Goal: Task Accomplishment & Management: Manage account settings

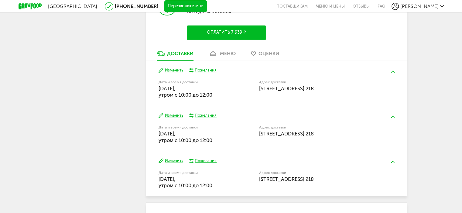
scroll to position [364, 0]
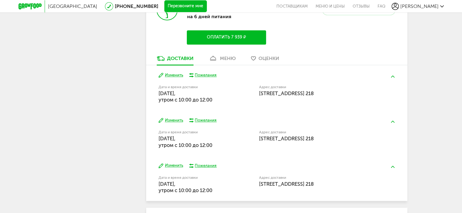
click at [173, 76] on button "Изменить" at bounding box center [170, 76] width 25 height 6
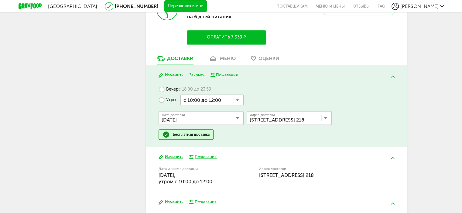
click at [239, 120] on icon at bounding box center [237, 120] width 3 height 6
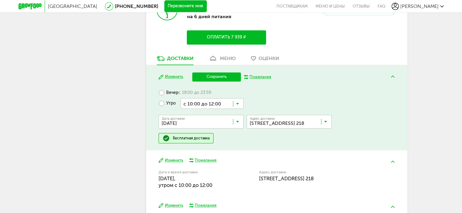
click at [203, 208] on span "[DATE]" at bounding box center [201, 213] width 84 height 13
click at [214, 79] on button "Сохранить" at bounding box center [216, 77] width 49 height 9
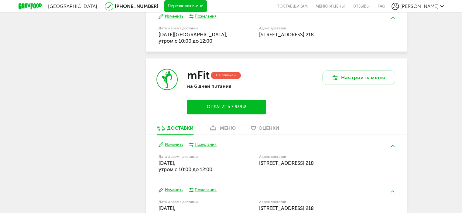
scroll to position [759, 0]
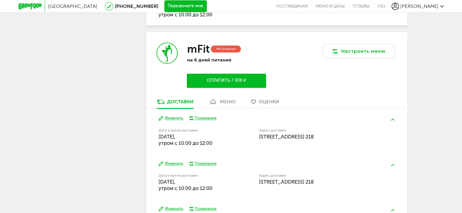
click at [177, 120] on button "Изменить" at bounding box center [170, 119] width 25 height 6
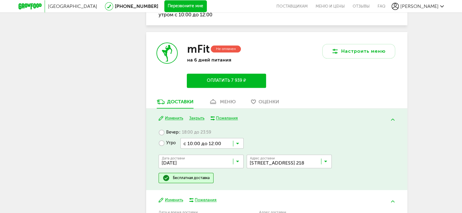
click at [238, 164] on icon at bounding box center [237, 163] width 3 height 6
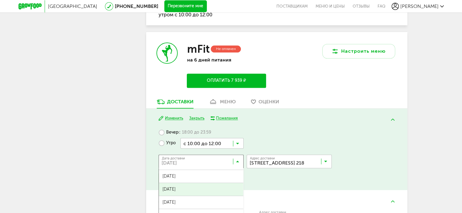
scroll to position [58, 0]
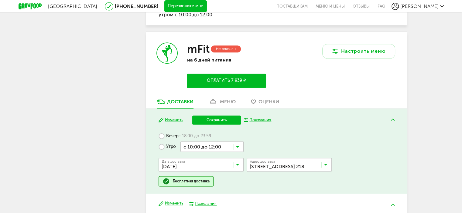
click at [203, 194] on span "[DATE]" at bounding box center [201, 199] width 84 height 13
click at [208, 120] on button "Сохранить" at bounding box center [216, 120] width 49 height 9
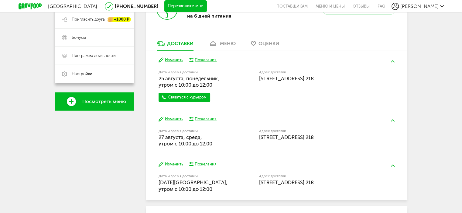
scroll to position [152, 0]
